Goal: Book appointment/travel/reservation

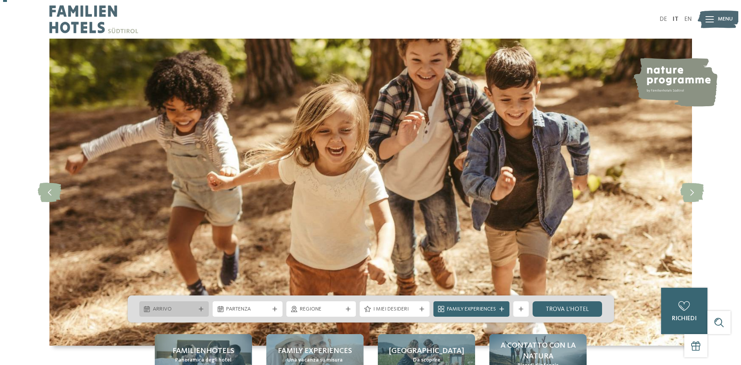
scroll to position [116, 0]
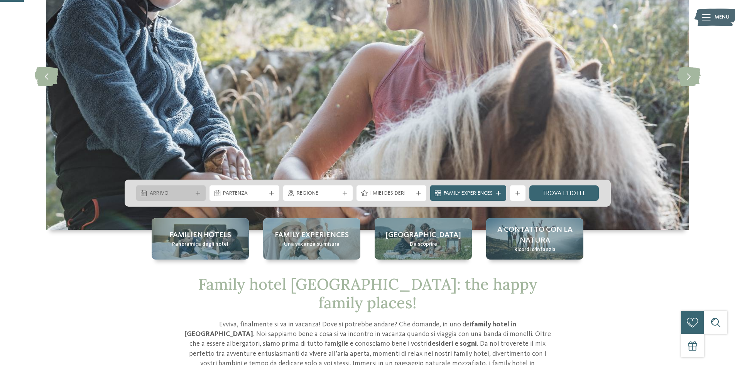
click at [190, 188] on div "Arrivo" at bounding box center [171, 192] width 70 height 15
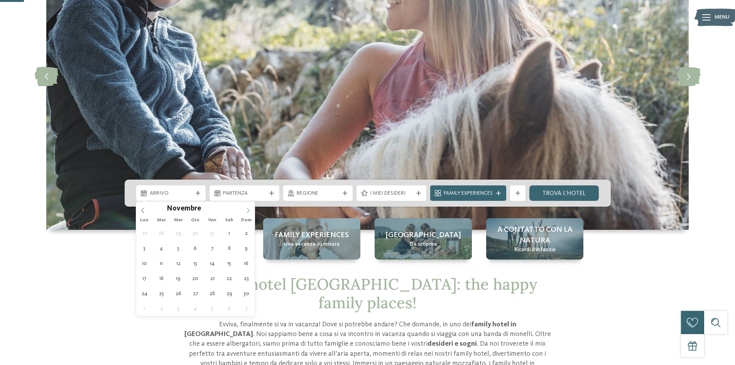
click at [247, 211] on icon at bounding box center [247, 210] width 5 height 5
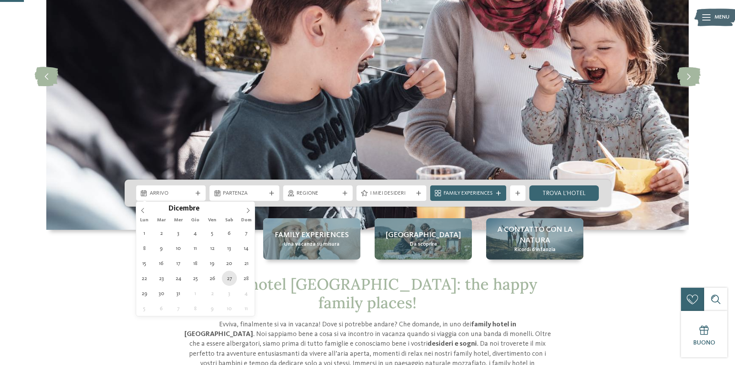
type div "[DATE]"
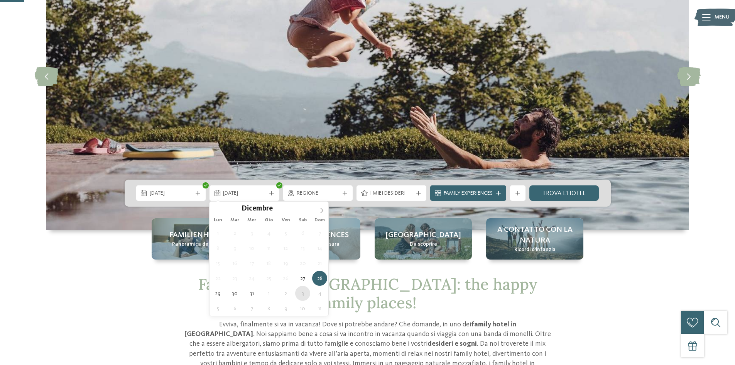
type div "[DATE]"
type input "****"
click at [257, 197] on span "[DATE]" at bounding box center [244, 193] width 43 height 8
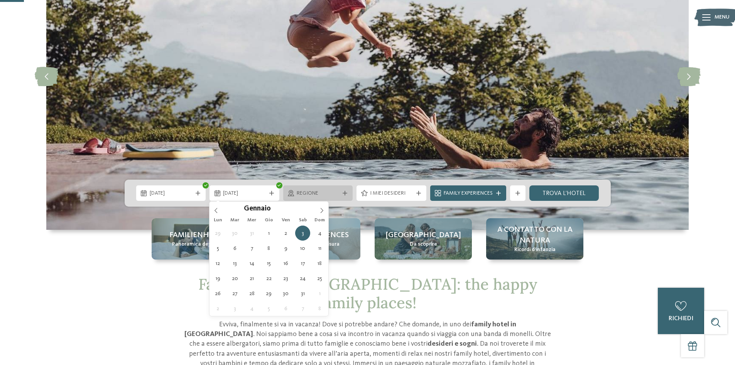
click at [304, 193] on span "Regione" at bounding box center [318, 193] width 43 height 8
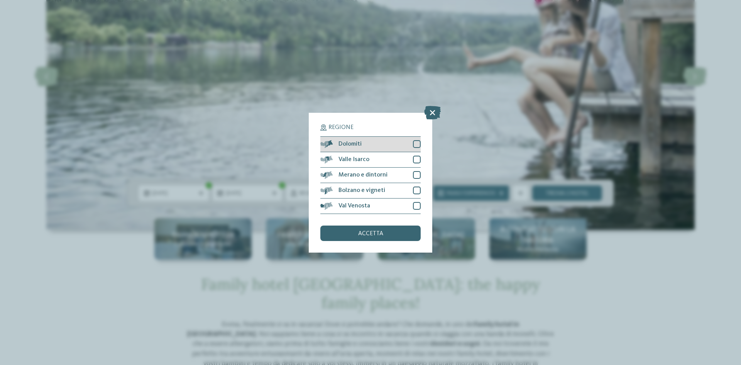
click at [357, 144] on span "Dolomiti" at bounding box center [349, 144] width 23 height 6
click at [369, 234] on span "accetta" at bounding box center [370, 233] width 25 height 6
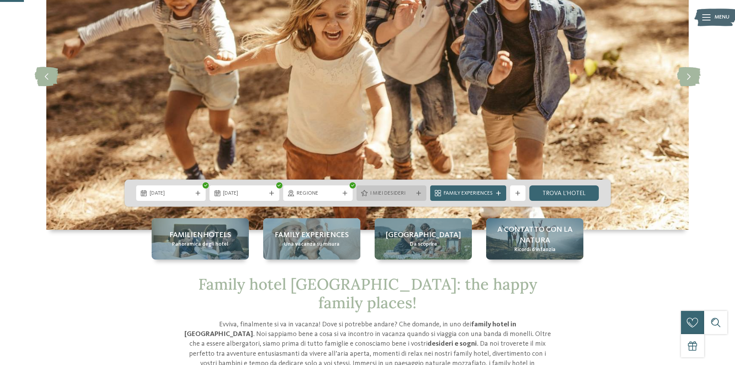
click at [388, 193] on span "I miei desideri" at bounding box center [391, 193] width 43 height 8
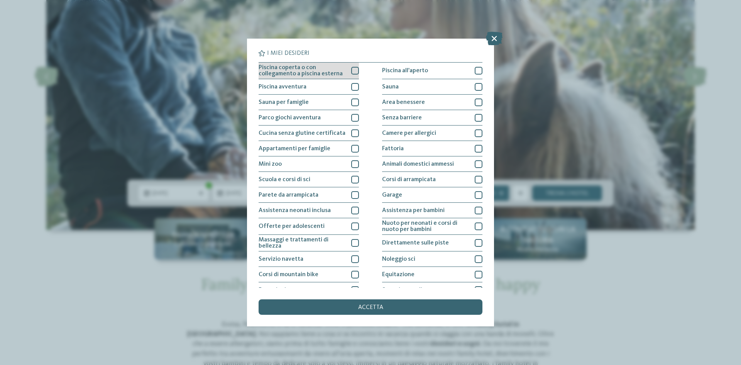
click at [355, 73] on div at bounding box center [355, 71] width 8 height 8
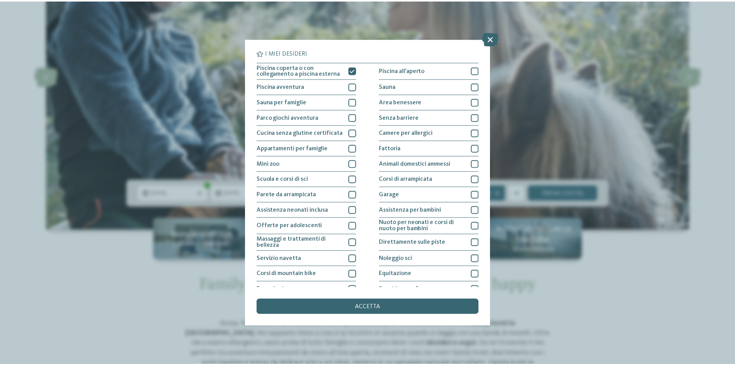
scroll to position [0, 0]
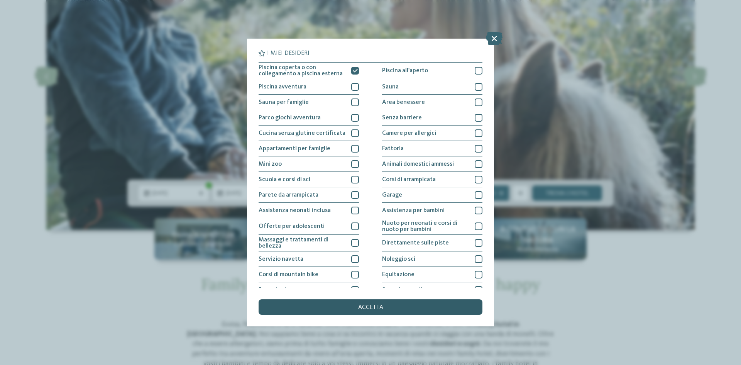
click at [351, 308] on div "accetta" at bounding box center [371, 306] width 224 height 15
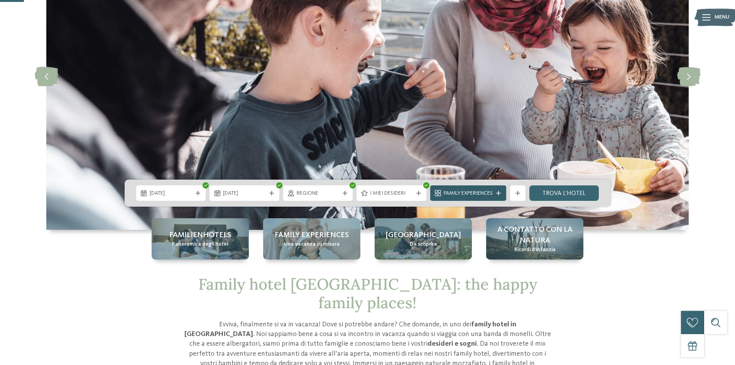
click at [499, 189] on div "Family Experiences" at bounding box center [468, 192] width 76 height 15
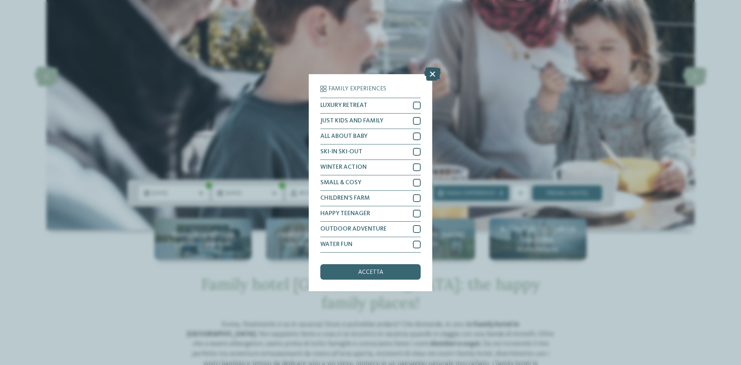
click at [432, 72] on icon at bounding box center [432, 74] width 17 height 14
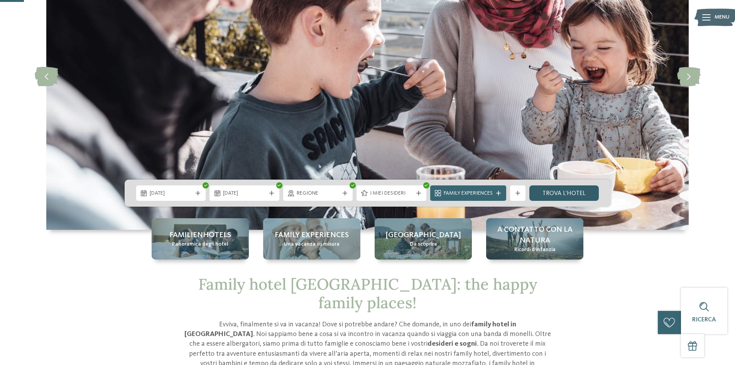
click at [561, 195] on link "trova l’hotel" at bounding box center [564, 192] width 70 height 15
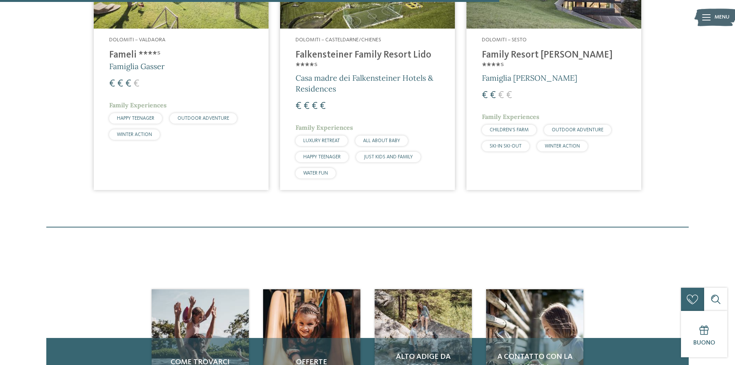
scroll to position [600, 0]
